Goal: Task Accomplishment & Management: Check status

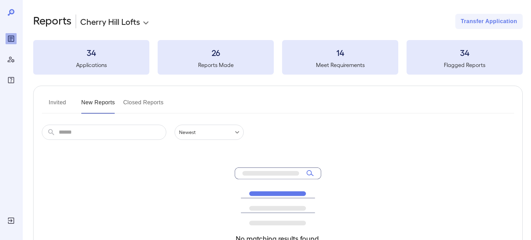
click at [127, 27] on body "**********" at bounding box center [265, 120] width 531 height 240
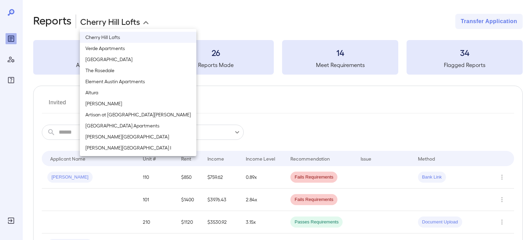
click at [115, 140] on li "[PERSON_NAME][GEOGRAPHIC_DATA]" at bounding box center [138, 136] width 116 height 11
type input "**********"
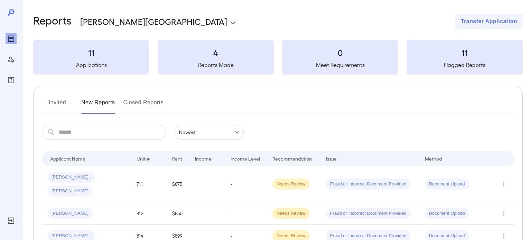
click at [275, 115] on div "Invited New Reports Closed Reports ​ ​ Newest ****** Drop to group by Applicant…" at bounding box center [277, 178] width 489 height 185
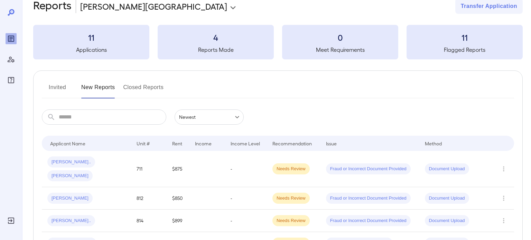
scroll to position [20, 0]
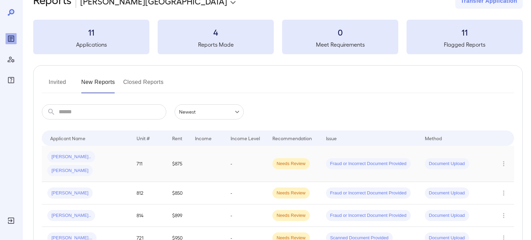
click at [161, 160] on td "711" at bounding box center [149, 164] width 36 height 36
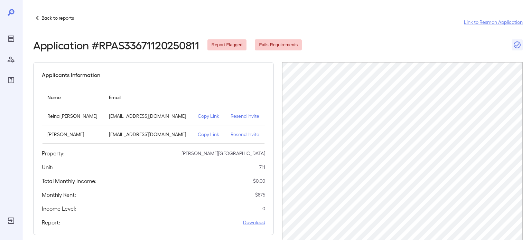
click at [12, 39] on icon "Reports" at bounding box center [11, 39] width 8 height 8
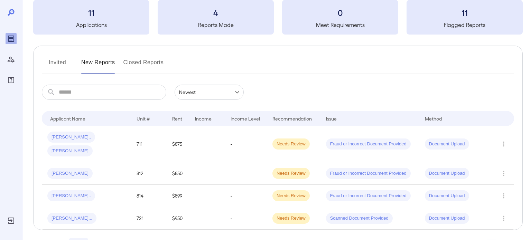
scroll to position [51, 0]
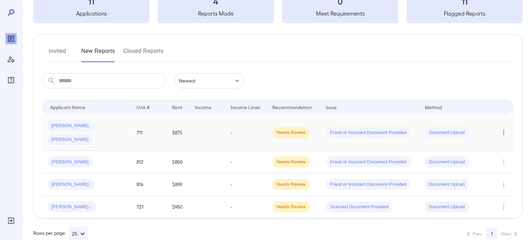
click at [508, 127] on button "Row Actions" at bounding box center [503, 132] width 11 height 11
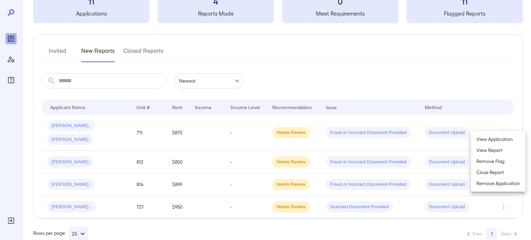
click at [504, 140] on li "View Application" at bounding box center [498, 139] width 55 height 11
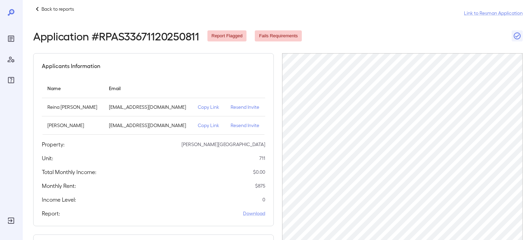
scroll to position [14, 0]
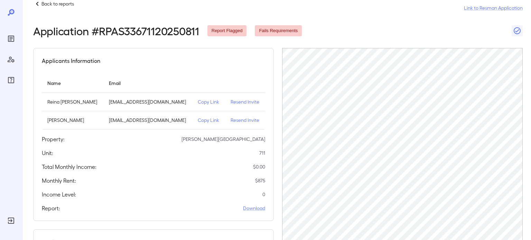
click at [246, 104] on p "Resend Invite" at bounding box center [245, 101] width 29 height 7
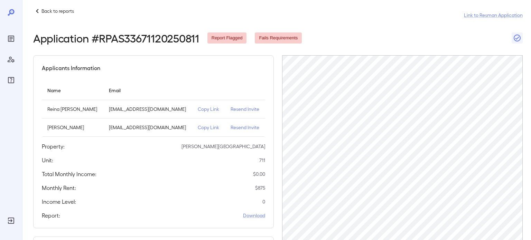
scroll to position [0, 0]
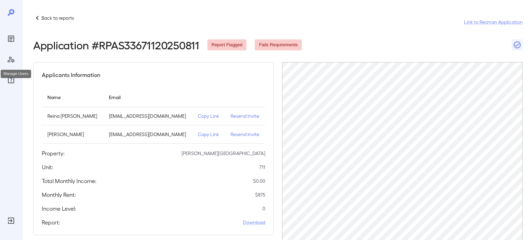
click at [15, 58] on div "Manage Users" at bounding box center [11, 59] width 11 height 11
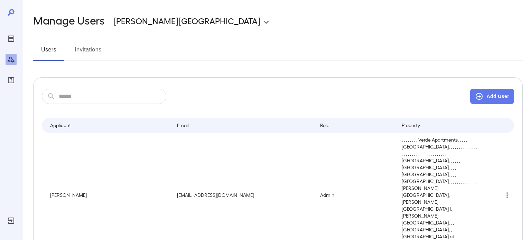
click at [87, 52] on button "Invitations" at bounding box center [88, 52] width 31 height 17
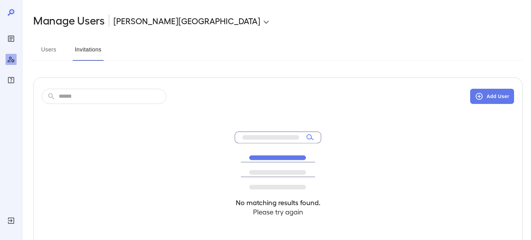
click at [43, 50] on button "Users" at bounding box center [48, 52] width 31 height 17
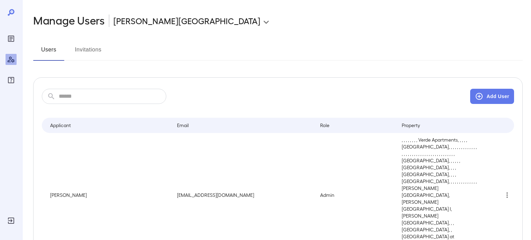
click at [11, 36] on icon "Reports" at bounding box center [11, 39] width 6 height 6
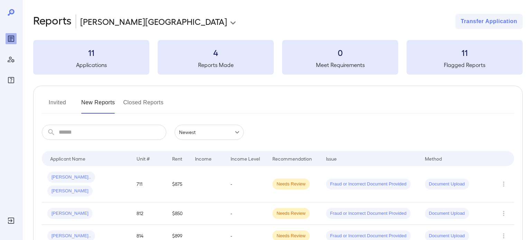
click at [62, 104] on button "Invited" at bounding box center [57, 105] width 31 height 17
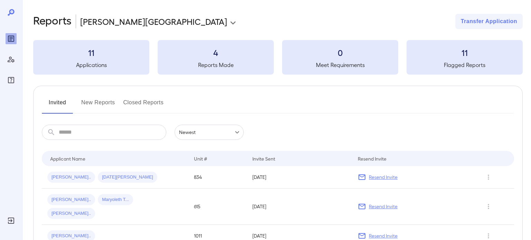
click at [180, 114] on div "Invited New Reports Closed Reports ​ ​ Newest ****** Drop to group by Applicant…" at bounding box center [277, 212] width 489 height 252
click at [241, 67] on h5 "Reports Made" at bounding box center [216, 65] width 116 height 8
click at [140, 111] on button "Closed Reports" at bounding box center [143, 105] width 40 height 17
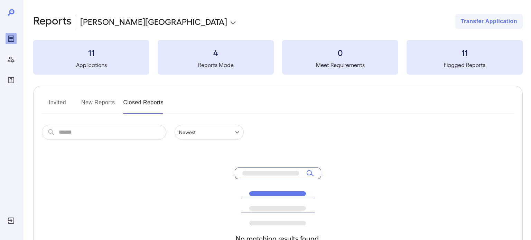
click at [99, 110] on button "New Reports" at bounding box center [98, 105] width 34 height 17
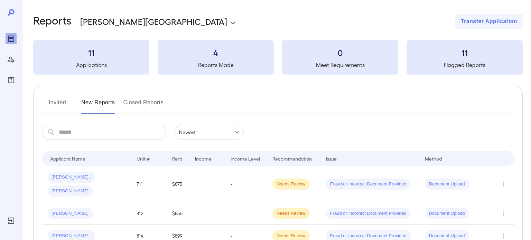
click at [10, 61] on icon "Manage Users" at bounding box center [11, 59] width 8 height 8
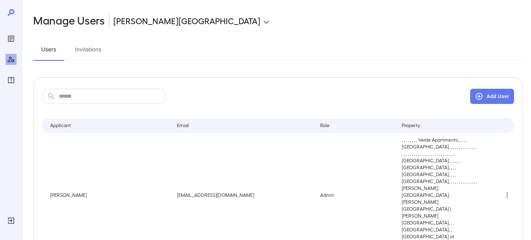
click at [79, 53] on button "Invitations" at bounding box center [88, 52] width 31 height 17
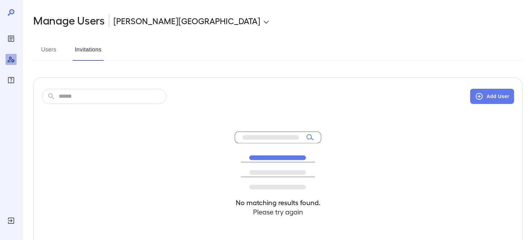
click at [47, 50] on button "Users" at bounding box center [48, 52] width 31 height 17
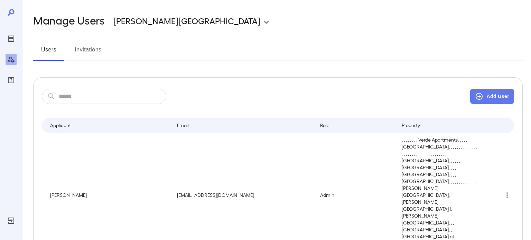
click at [12, 34] on div "Reports" at bounding box center [11, 38] width 11 height 11
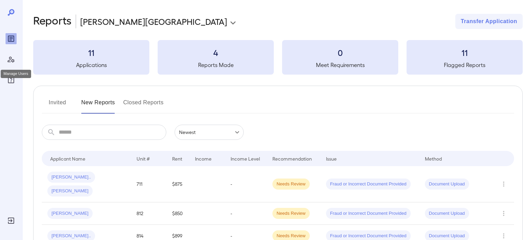
click at [11, 57] on icon "Manage Users" at bounding box center [11, 60] width 7 height 6
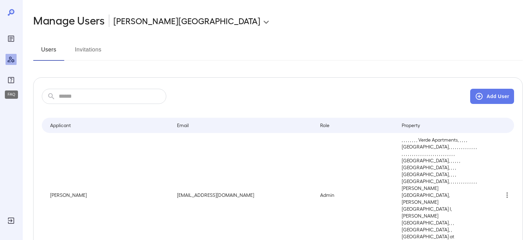
click at [13, 80] on icon "FAQ" at bounding box center [11, 80] width 6 height 6
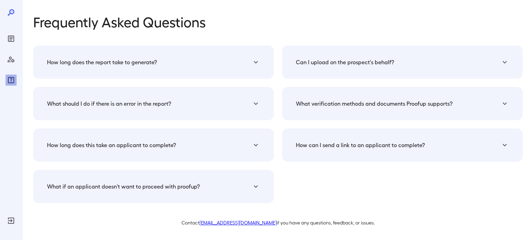
click at [239, 219] on div "Contact [EMAIL_ADDRESS][DOMAIN_NAME] if you have any questions, feedback, or is…" at bounding box center [277, 216] width 489 height 21
click at [237, 225] on link "[EMAIL_ADDRESS][DOMAIN_NAME]" at bounding box center [237, 223] width 77 height 6
click at [308, 71] on div "Can I upload on the prospect's behalf? Yes you can upload the documents on thei…" at bounding box center [402, 62] width 241 height 33
click at [265, 68] on div "Can I upload on the prospect's behalf?" at bounding box center [153, 62] width 224 height 17
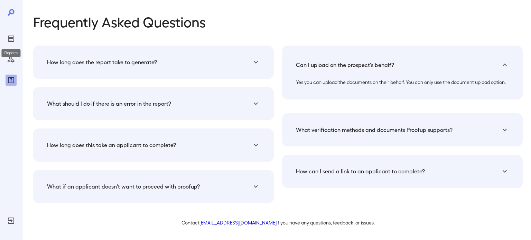
click at [12, 41] on icon "Reports" at bounding box center [11, 39] width 6 height 6
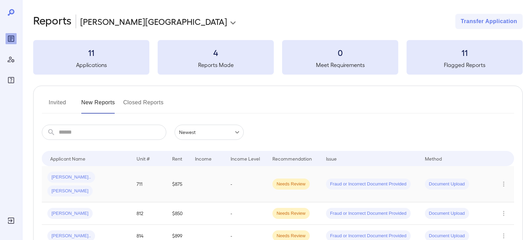
click at [442, 181] on span "Document Upload" at bounding box center [447, 184] width 44 height 7
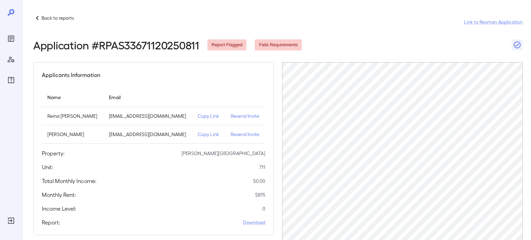
click at [367, 35] on header "Back to reports Link to Resman Application Application # RPAS33671120250811 Rep…" at bounding box center [277, 32] width 489 height 37
click at [518, 48] on icon "button" at bounding box center [517, 45] width 8 height 8
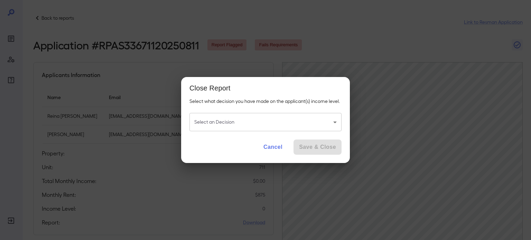
click at [310, 115] on body "Back to reports Link to Resman Application Application # RPAS33671120250811 Rep…" at bounding box center [265, 120] width 531 height 240
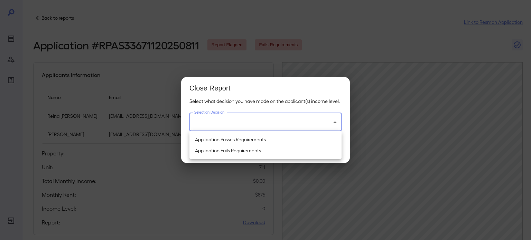
click at [354, 91] on div at bounding box center [265, 120] width 531 height 240
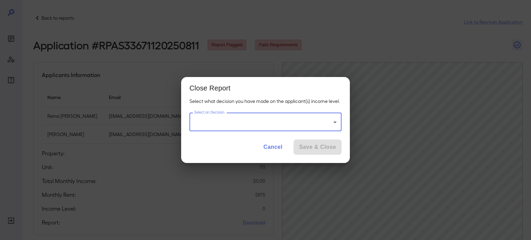
click at [288, 149] on button "Cancel" at bounding box center [273, 147] width 30 height 15
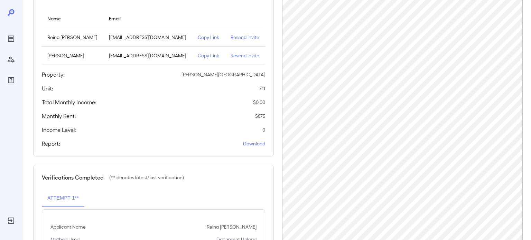
scroll to position [43, 0]
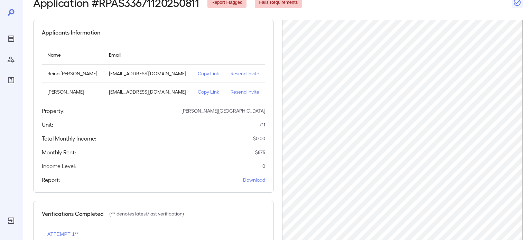
click at [208, 73] on p "Copy Link" at bounding box center [209, 73] width 22 height 7
click at [202, 70] on p "Copy Link" at bounding box center [209, 73] width 22 height 7
click at [8, 41] on icon "Reports" at bounding box center [11, 39] width 8 height 8
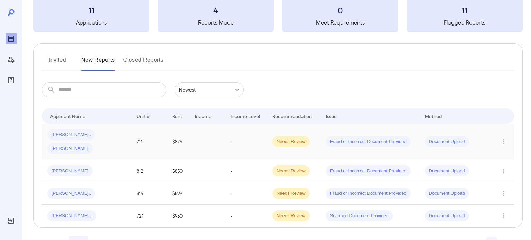
click at [283, 136] on div "Needs Review" at bounding box center [290, 141] width 37 height 11
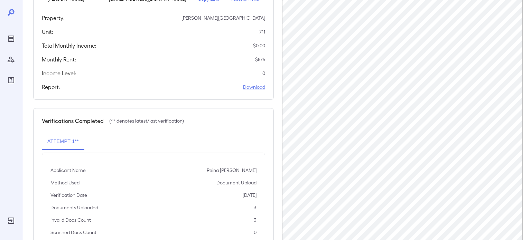
scroll to position [162, 0]
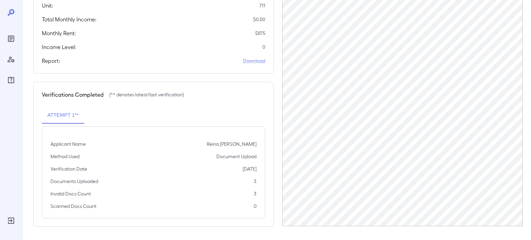
click at [254, 147] on div "Applicant Name Reina [PERSON_NAME] Method Used Document Upload Verification Dat…" at bounding box center [153, 172] width 223 height 92
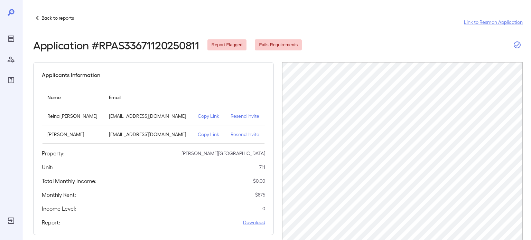
click at [518, 45] on icon "button" at bounding box center [517, 45] width 8 height 8
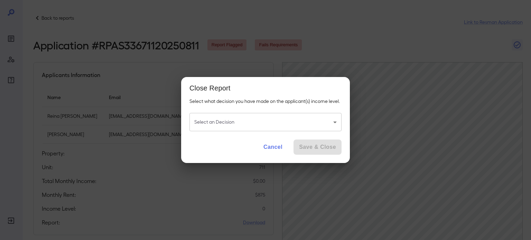
click at [276, 118] on body "Back to reports Link to Resman Application Application # RPAS33671120250811 Rep…" at bounding box center [265, 120] width 531 height 240
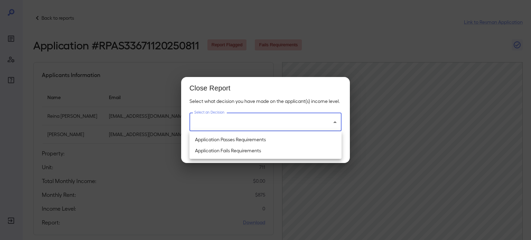
click at [285, 139] on li "Application Passes Requirements" at bounding box center [265, 139] width 152 height 11
type input "**********"
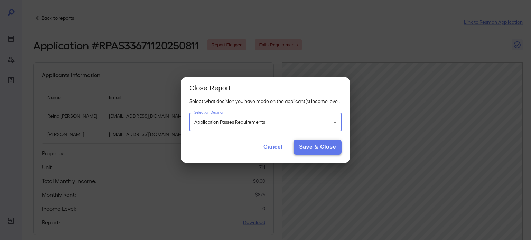
click at [330, 144] on button "Save & Close" at bounding box center [317, 147] width 48 height 15
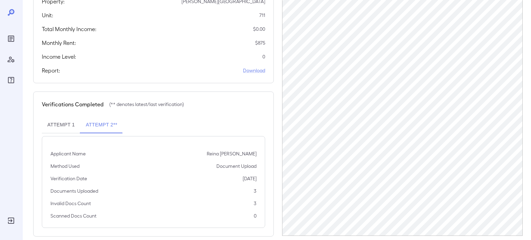
scroll to position [154, 0]
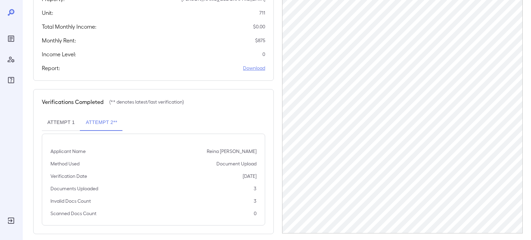
click at [260, 71] on link "Download" at bounding box center [254, 68] width 22 height 7
